Goal: Task Accomplishment & Management: Complete application form

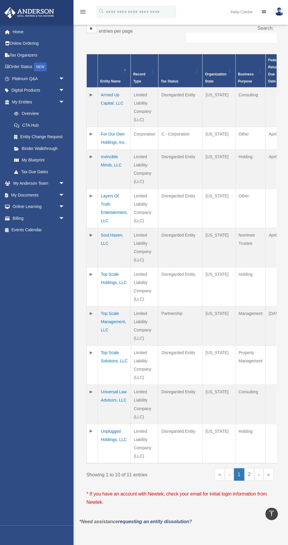
scroll to position [132, 0]
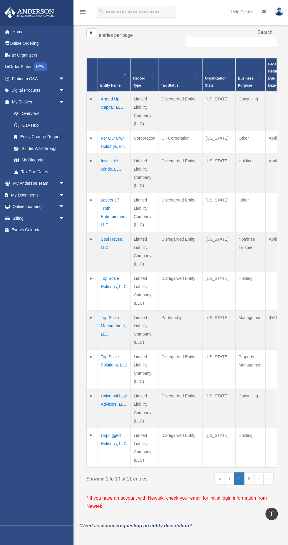
click at [69, 161] on link "My Blueprint" at bounding box center [39, 160] width 62 height 12
click at [85, 162] on div "** ** ** *** entries per page Search: Entity Name Record Type Tax Status Organi…" at bounding box center [180, 273] width 193 height 496
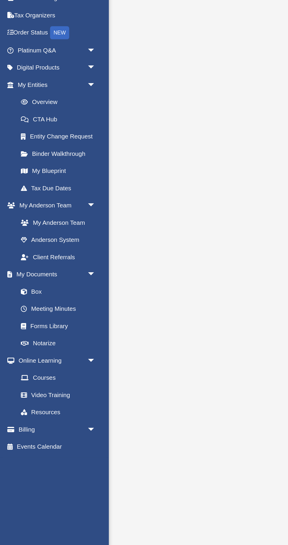
click at [17, 112] on span at bounding box center [19, 114] width 4 height 4
click at [22, 109] on link "Overview" at bounding box center [40, 114] width 65 height 12
click at [29, 106] on link "My Entities arrow_drop_down" at bounding box center [38, 102] width 69 height 12
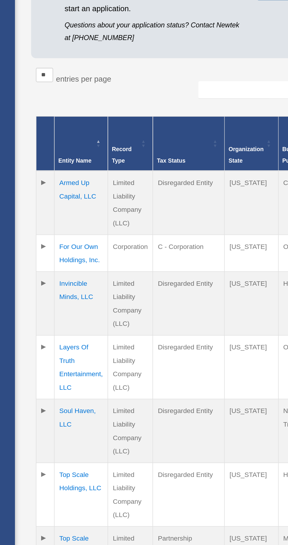
click at [94, 303] on td at bounding box center [92, 305] width 11 height 39
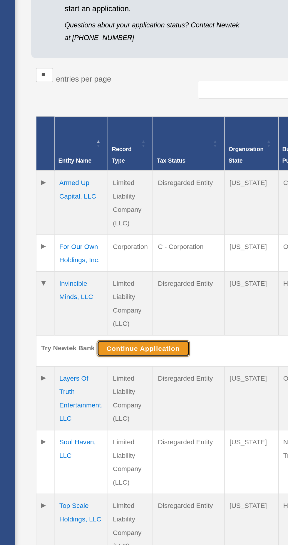
click at [135, 335] on button "Continue Application" at bounding box center [152, 333] width 57 height 10
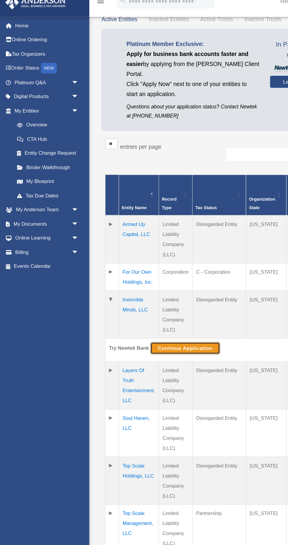
scroll to position [36, 0]
